Goal: Communication & Community: Ask a question

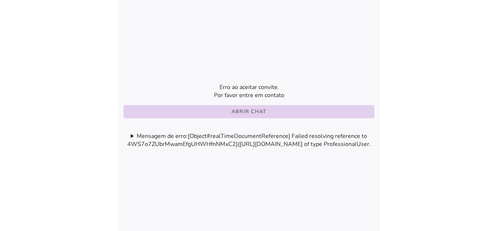
click at [219, 105] on button "Abrir chat" at bounding box center [249, 111] width 251 height 13
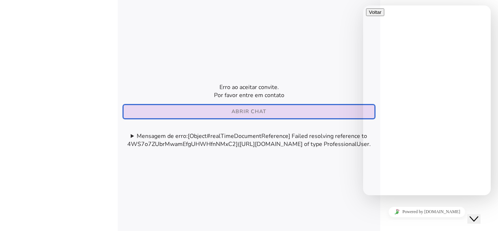
click at [300, 69] on referral-envelope-page at bounding box center [249, 115] width 263 height 231
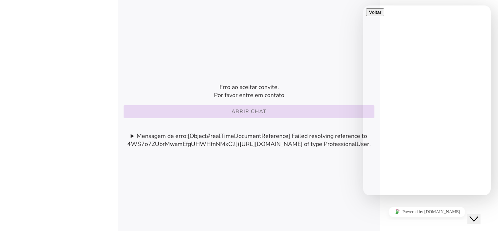
click at [476, 216] on icon "Chat widget" at bounding box center [474, 218] width 9 height 5
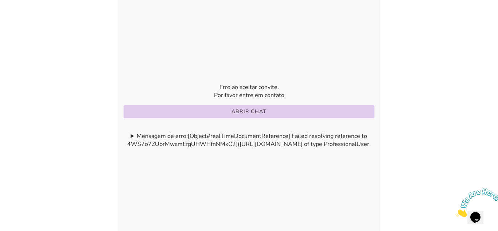
click at [456, 212] on icon "Fechar" at bounding box center [456, 215] width 0 height 6
drag, startPoint x: 209, startPoint y: 136, endPoint x: 226, endPoint y: 109, distance: 31.6
click at [211, 133] on summary "Mensagem de erro: [Object#realTimeDocumentReference] Failed resolving reference…" at bounding box center [249, 140] width 263 height 16
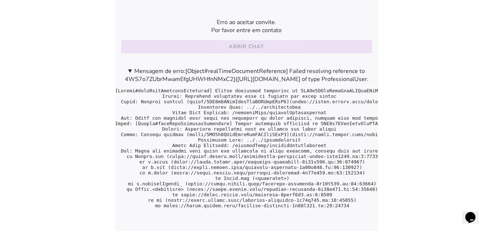
click at [0, 0] on slot "Abrir chat" at bounding box center [0, 0] width 0 height 0
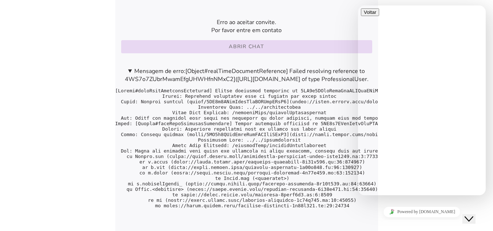
click at [342, 141] on pre at bounding box center [246, 148] width 263 height 120
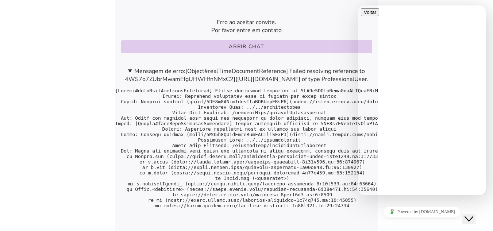
click at [472, 218] on button "Close Chat This icon closes the chat window." at bounding box center [468, 218] width 13 height 9
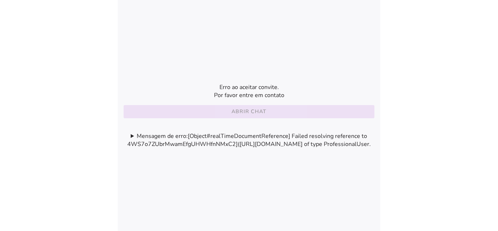
click at [230, 105] on button "Abrir chat" at bounding box center [249, 111] width 251 height 13
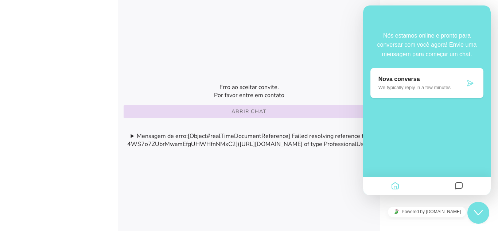
click at [483, 218] on button "Close Chat This icon closes the chat window." at bounding box center [479, 213] width 22 height 22
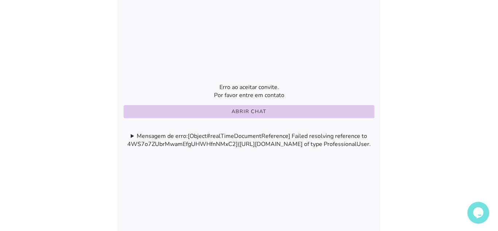
click at [133, 132] on summary "Mensagem de erro: [Object#realTimeDocumentReference] Failed resolving reference…" at bounding box center [249, 140] width 263 height 16
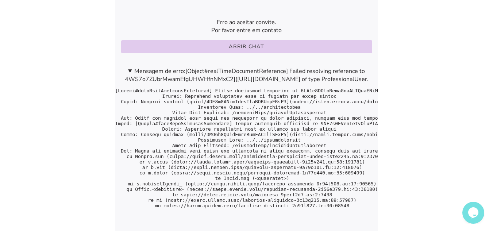
click at [129, 68] on summary "Mensagem de erro: [Object#realTimeDocumentReference] Failed resolving reference…" at bounding box center [246, 75] width 263 height 16
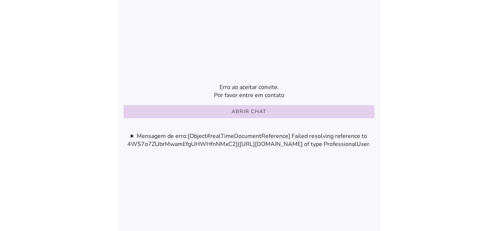
click at [224, 113] on button "Abrir chat" at bounding box center [249, 111] width 251 height 13
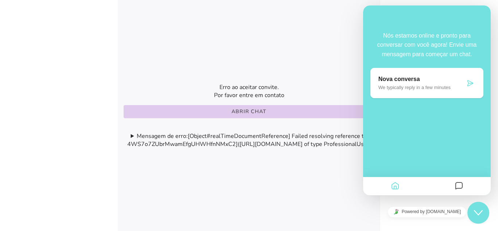
click at [479, 202] on button "Close Chat This icon closes the chat window." at bounding box center [479, 213] width 22 height 22
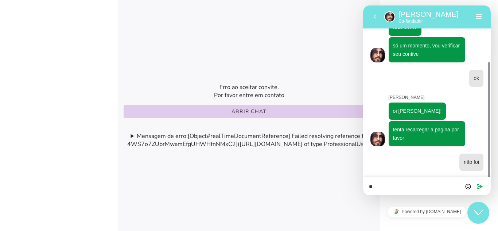
scroll to position [75, 0]
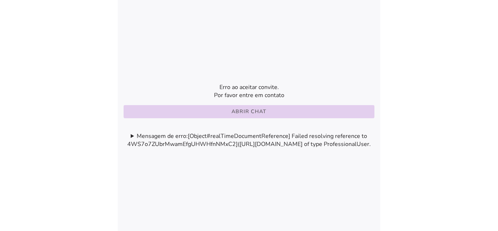
click at [0, 0] on slot "Abrir chat" at bounding box center [0, 0] width 0 height 0
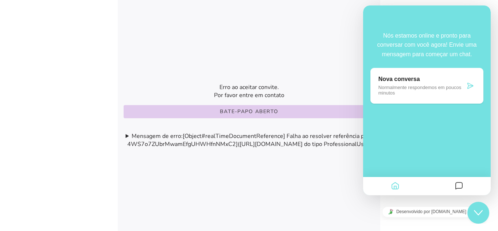
click at [408, 88] on font "Normalmente respondemos em poucos minutos" at bounding box center [420, 90] width 83 height 11
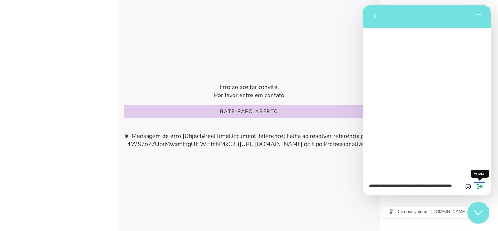
click at [479, 189] on icon "Enviar" at bounding box center [480, 186] width 7 height 7
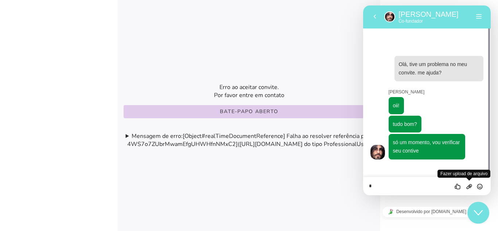
type textarea "**"
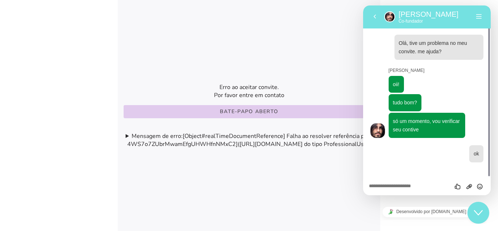
click at [305, 33] on referral-envelope-page at bounding box center [249, 115] width 263 height 231
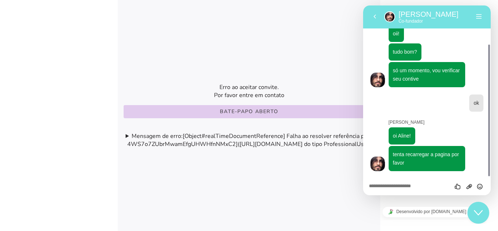
scroll to position [51, 0]
click at [409, 188] on textarea at bounding box center [427, 186] width 116 height 6
type textarea "*******"
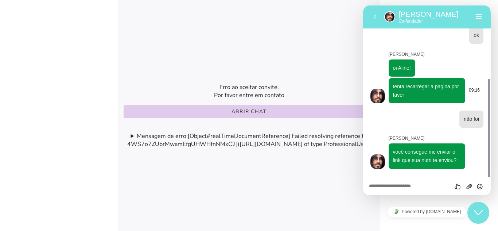
scroll to position [116, 0]
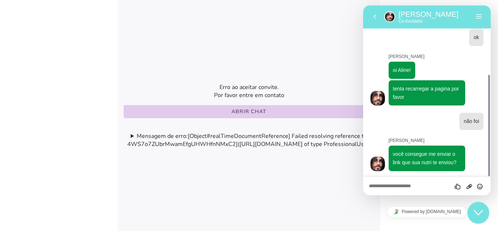
click at [414, 185] on textarea at bounding box center [427, 186] width 116 height 6
click at [408, 183] on div "Avalie este chat Fazer upload de arquivo Inserir emoji" at bounding box center [427, 186] width 116 height 7
paste textarea "**********"
type textarea "**********"
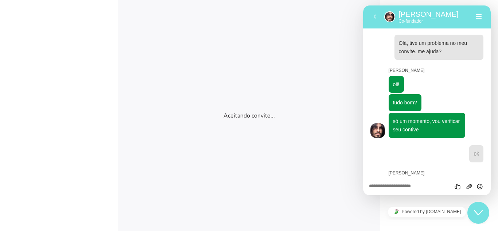
scroll to position [215, 0]
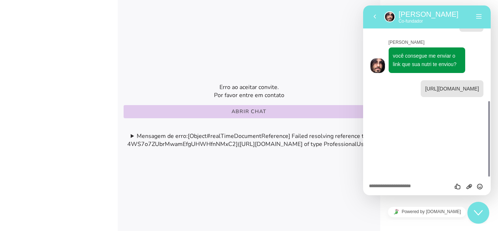
click at [479, 216] on icon "Close Chat This icon closes the chat window." at bounding box center [478, 212] width 9 height 9
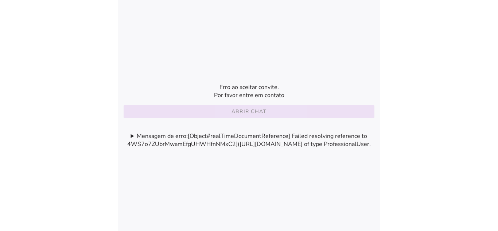
click at [239, 113] on button "Abrir chat" at bounding box center [249, 111] width 251 height 13
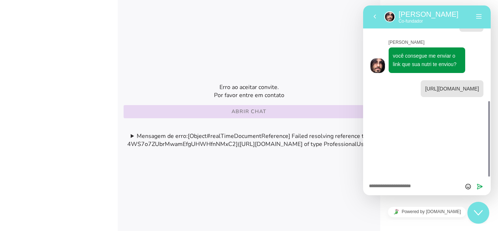
click at [480, 213] on icon "Chat widget" at bounding box center [478, 212] width 9 height 5
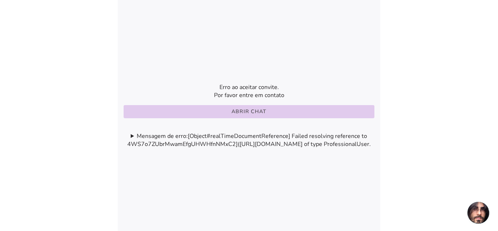
click at [477, 217] on img "Chat widget" at bounding box center [479, 213] width 22 height 23
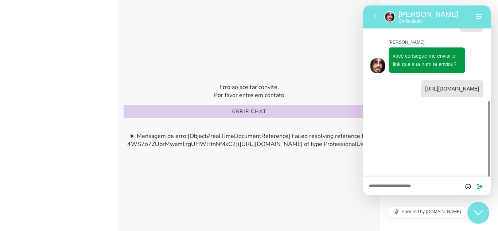
click at [405, 188] on textarea at bounding box center [427, 186] width 116 height 6
drag, startPoint x: 402, startPoint y: 187, endPoint x: 720, endPoint y: 182, distance: 318.0
click at [363, 177] on html "Voltar Heitor Salazar Heitor Salazar Co-fundador Menu Voltar Avalie este chat F…" at bounding box center [427, 100] width 128 height 190
type textarea "**********"
click at [412, 189] on textarea at bounding box center [427, 186] width 116 height 6
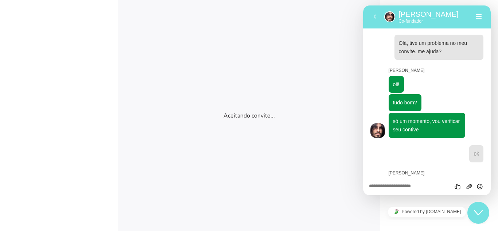
scroll to position [215, 0]
